Goal: Task Accomplishment & Management: Use online tool/utility

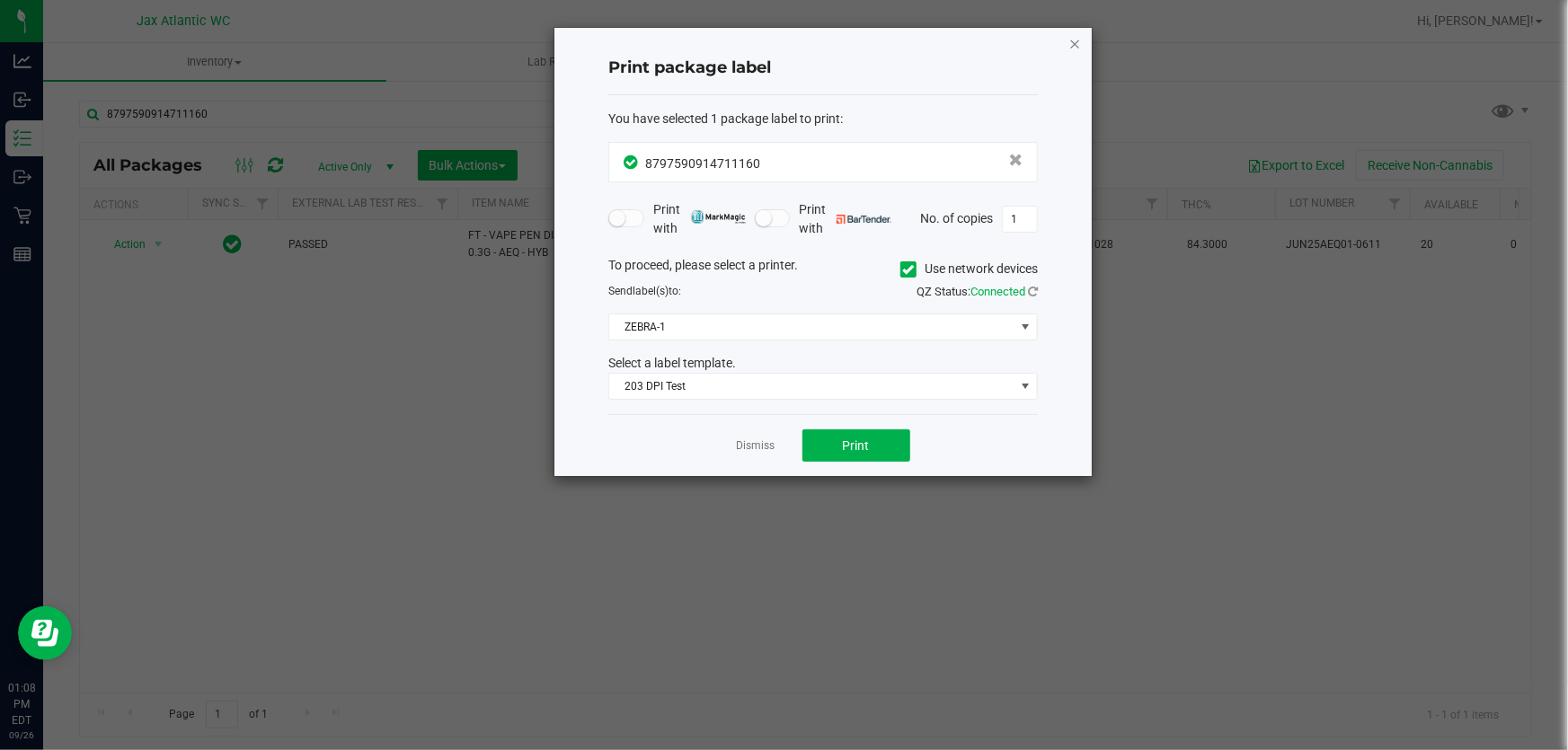
click at [1073, 42] on icon "button" at bounding box center [1074, 42] width 12 height 22
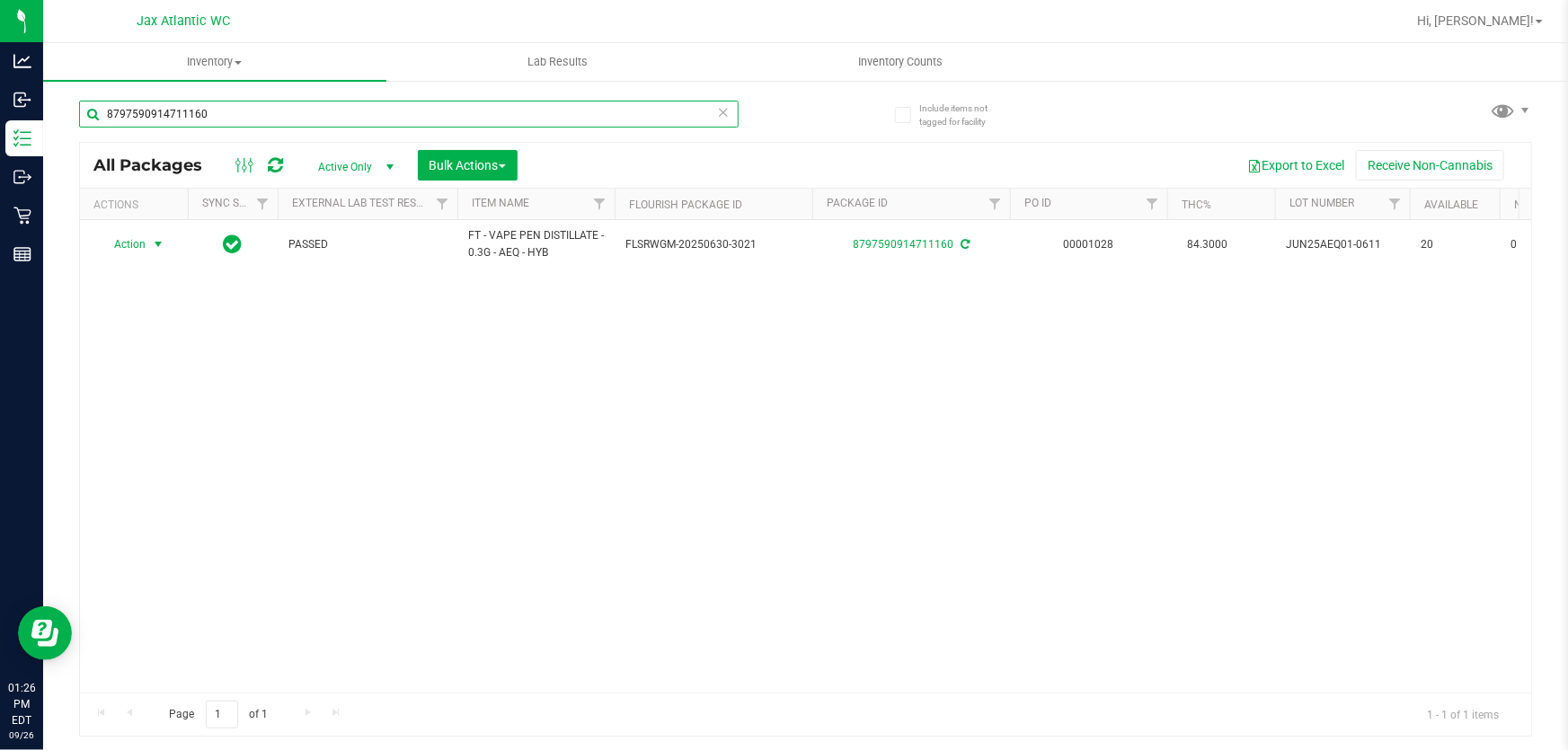
click at [287, 110] on input "8797590914711160" at bounding box center [409, 114] width 660 height 27
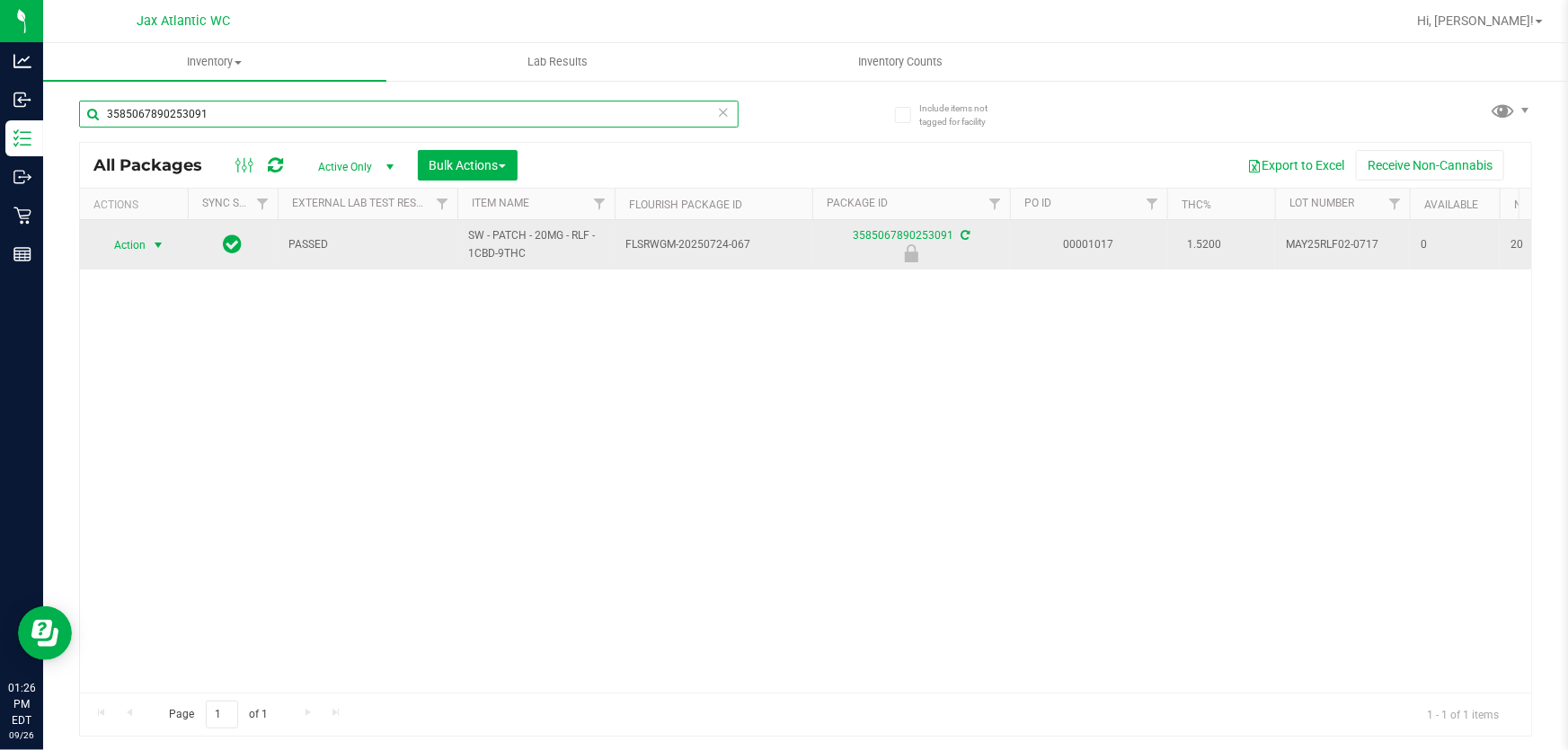
type input "3585067890253091"
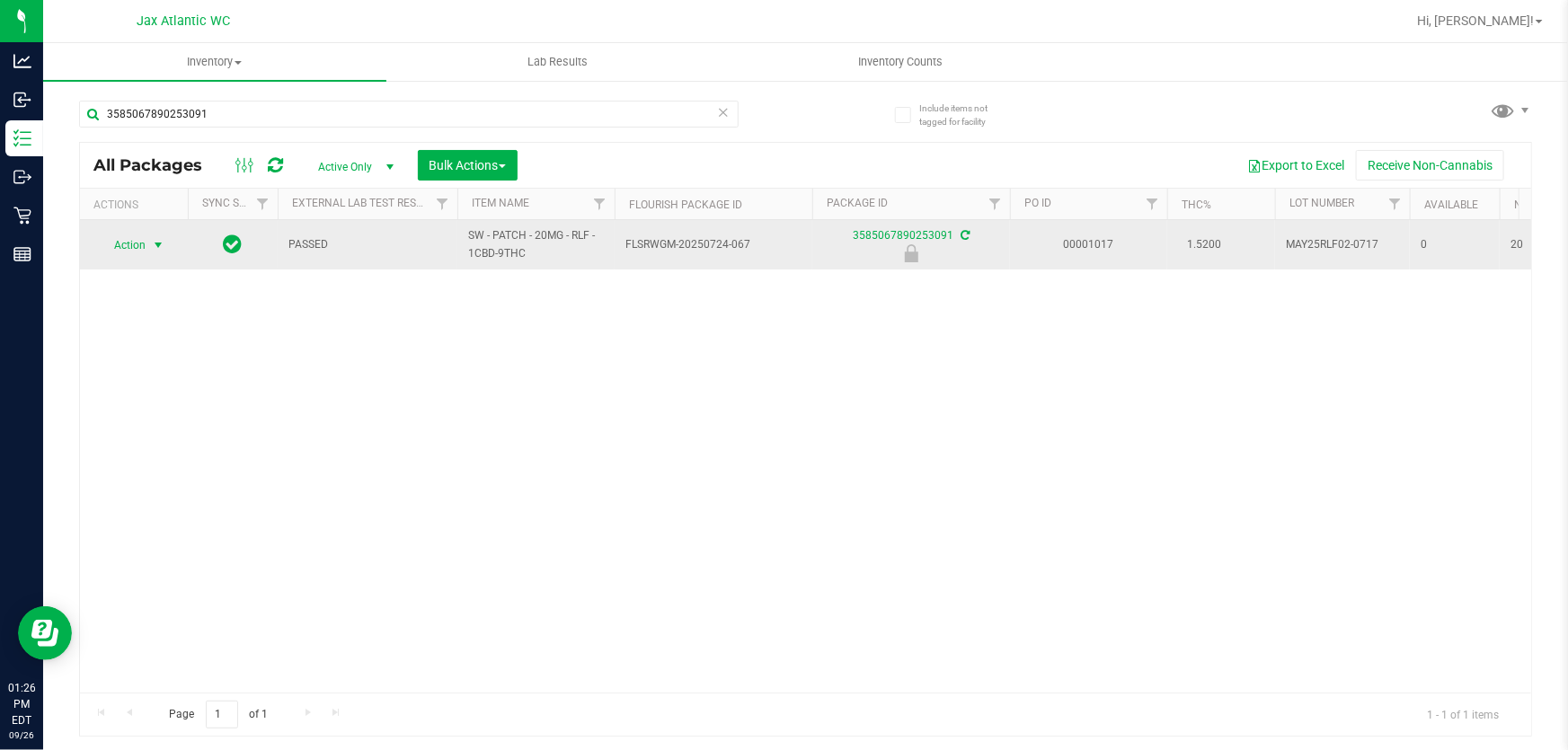
click at [128, 239] on span "Action" at bounding box center [122, 245] width 48 height 25
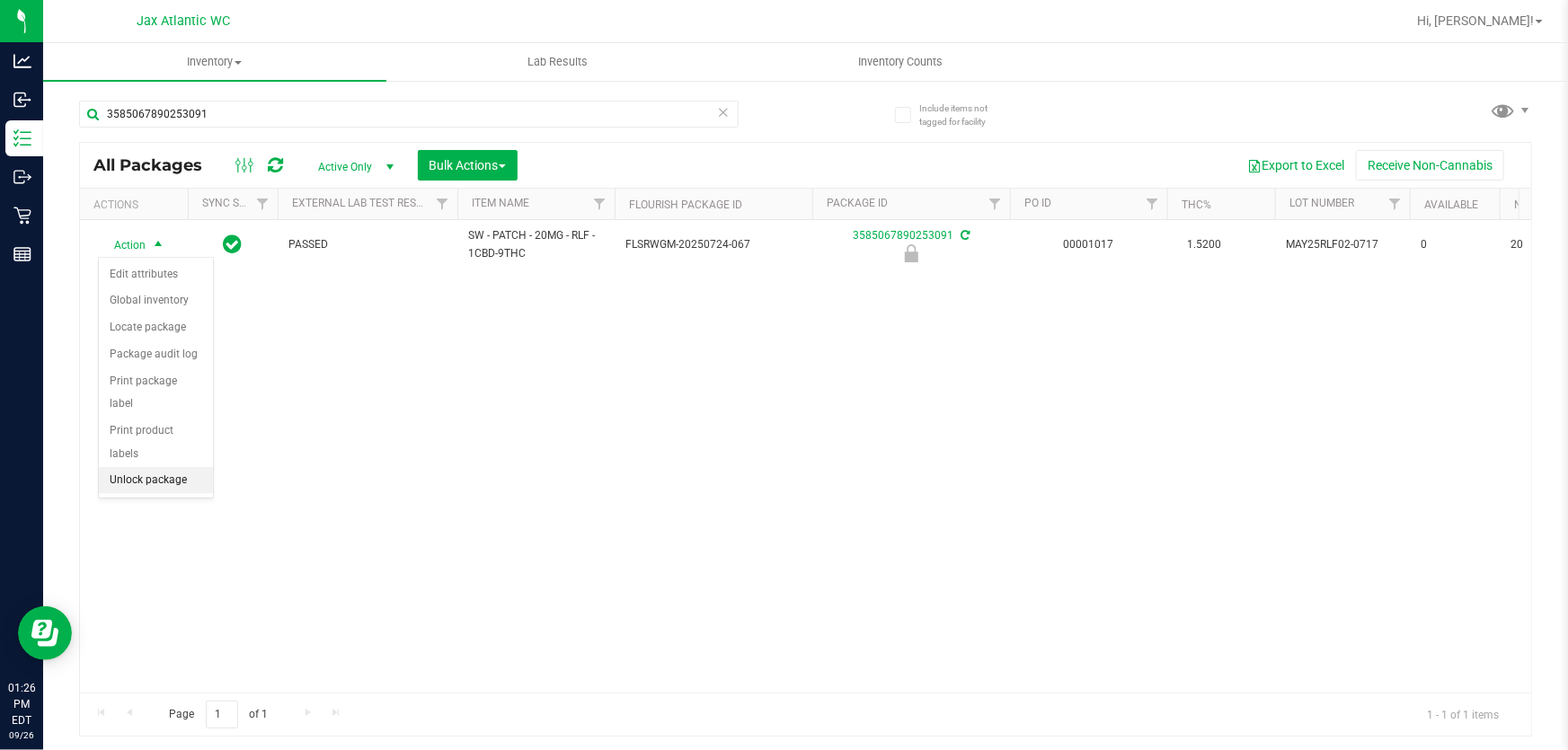
click at [155, 467] on li "Unlock package" at bounding box center [155, 481] width 114 height 27
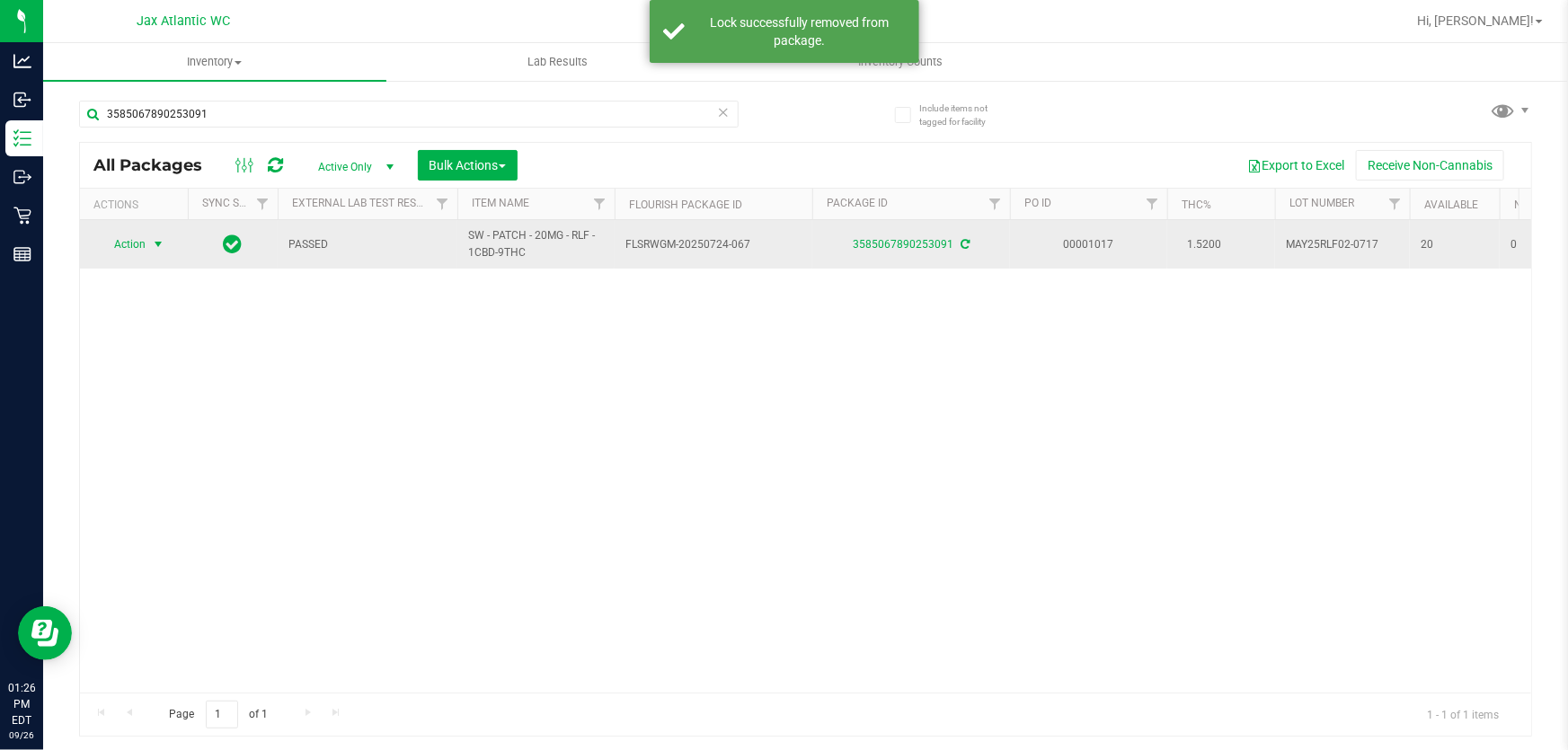
click at [122, 246] on span "Action" at bounding box center [122, 244] width 48 height 25
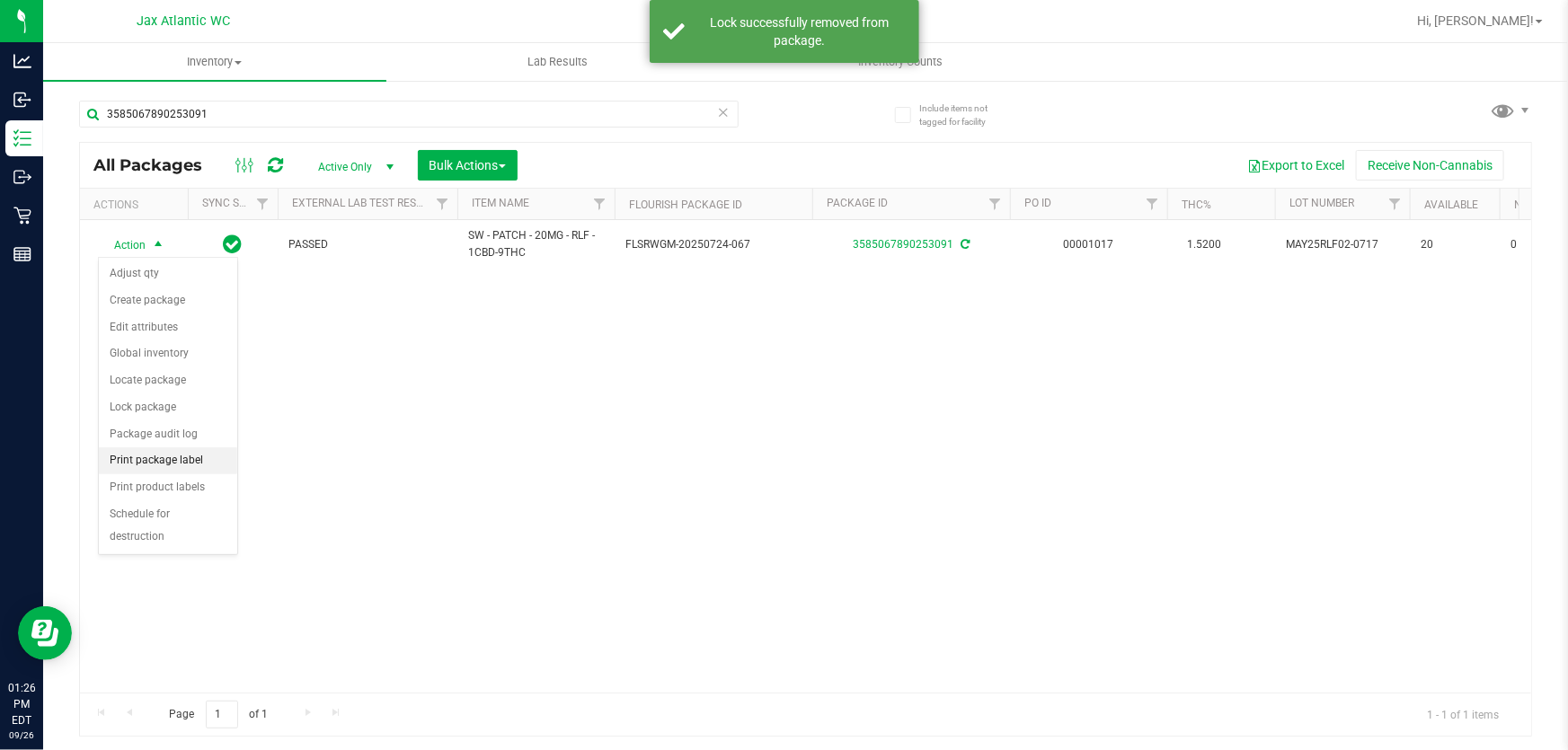
click at [171, 462] on li "Print package label" at bounding box center [168, 461] width 139 height 27
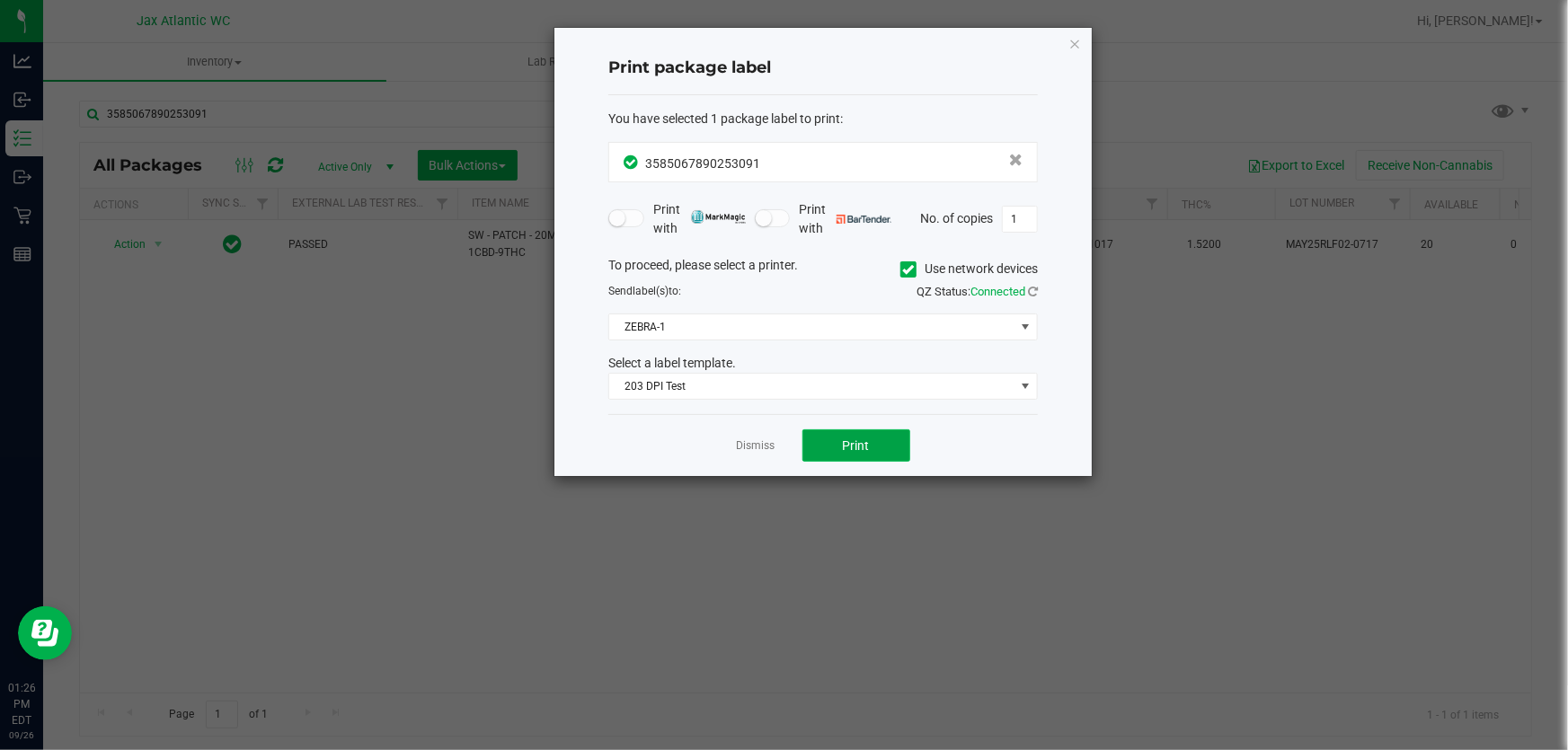
click at [810, 442] on button "Print" at bounding box center [857, 446] width 107 height 32
